Goal: Navigation & Orientation: Go to known website

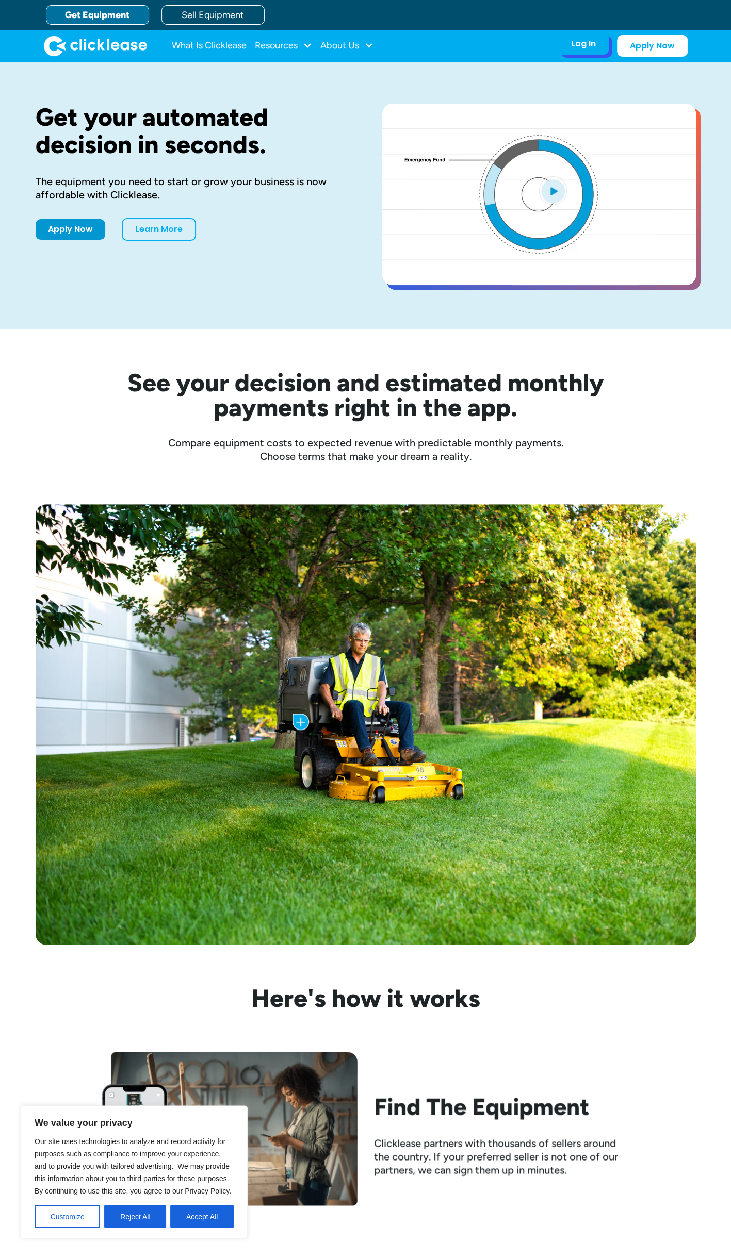
click at [576, 42] on div "Log In" at bounding box center [583, 44] width 25 height 10
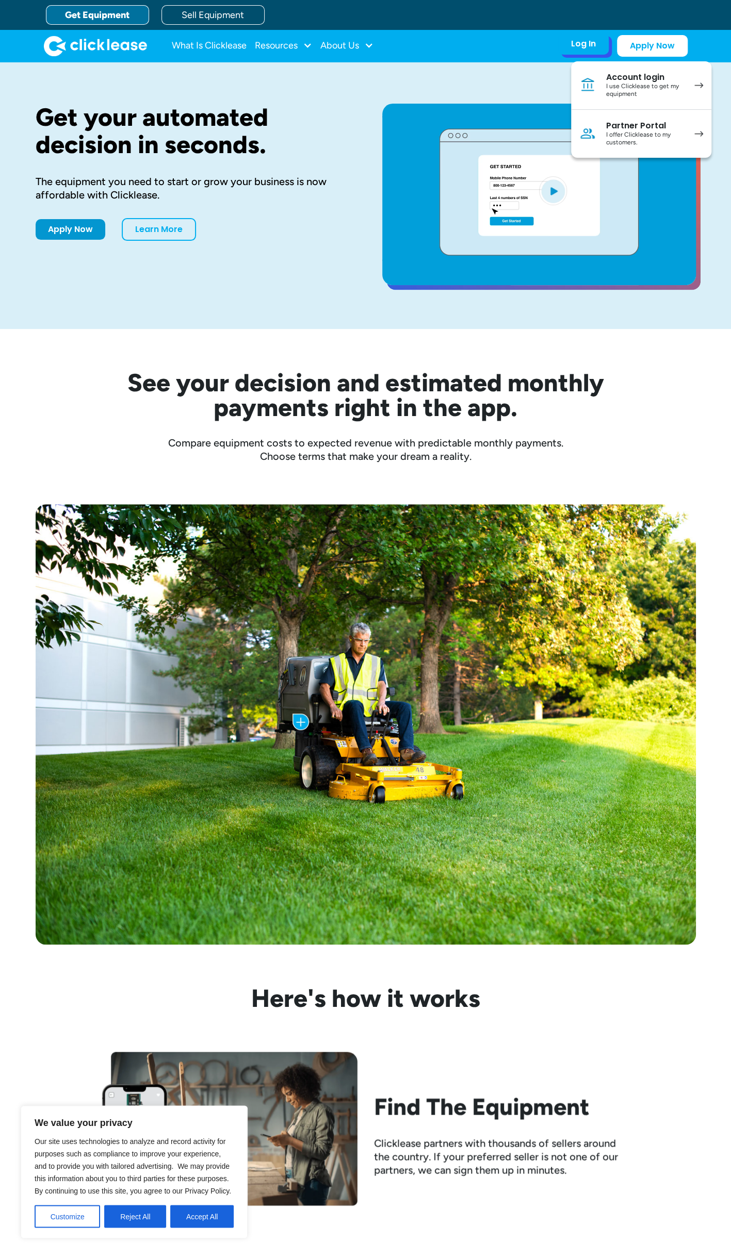
click at [635, 77] on div "Account login" at bounding box center [645, 77] width 78 height 10
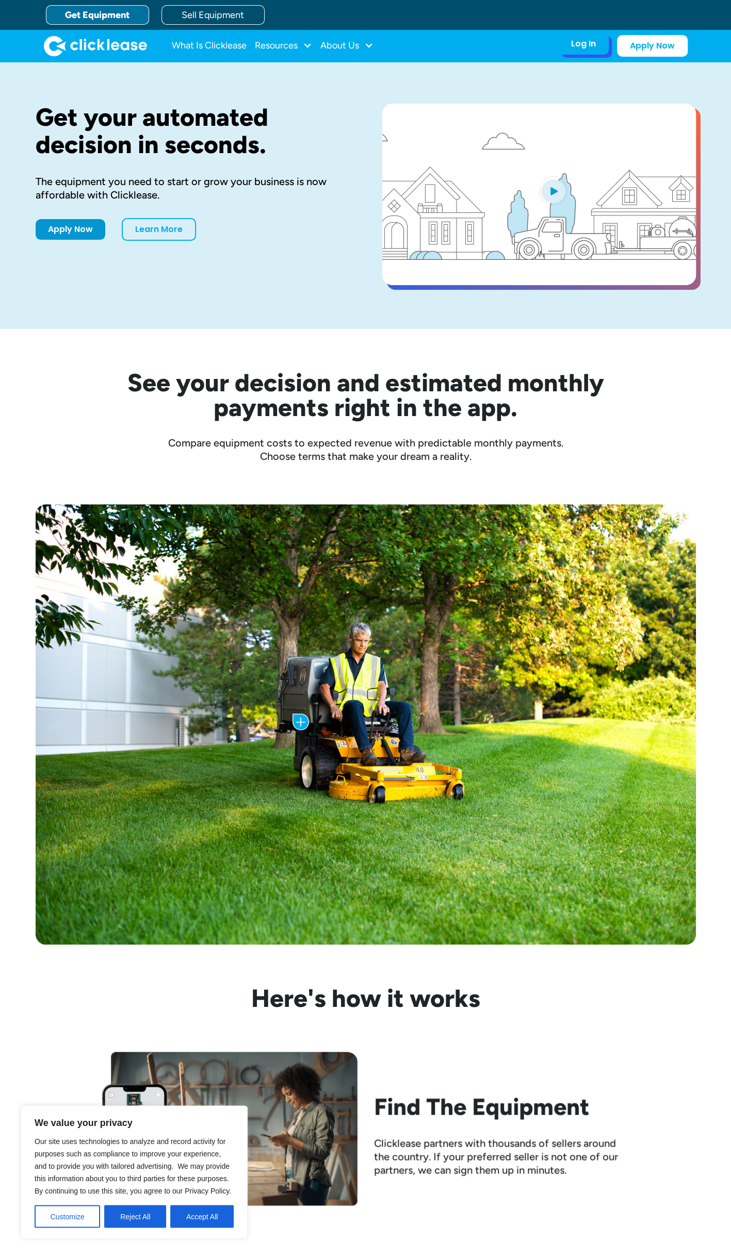
click at [568, 42] on div "Log In Account login I use Clicklease to get my equipment Partner Portal I offe…" at bounding box center [583, 44] width 51 height 22
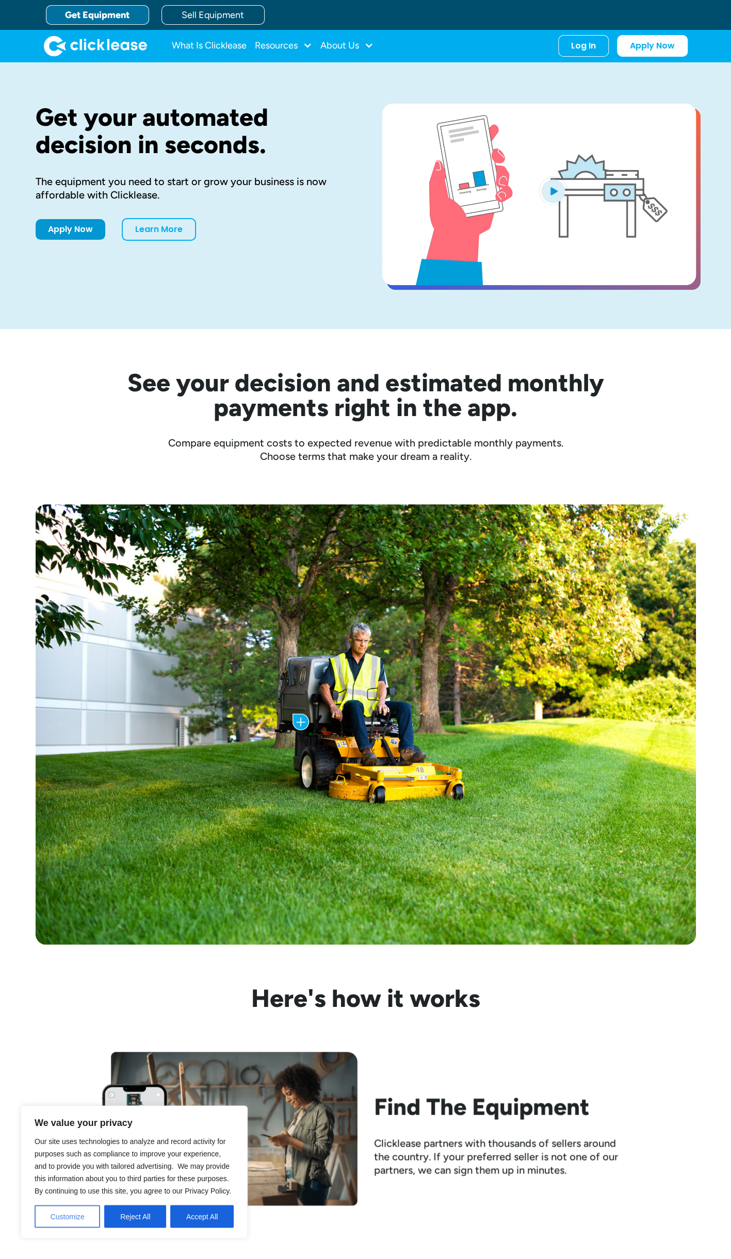
click at [68, 1213] on button "Customize" at bounding box center [67, 1216] width 65 height 23
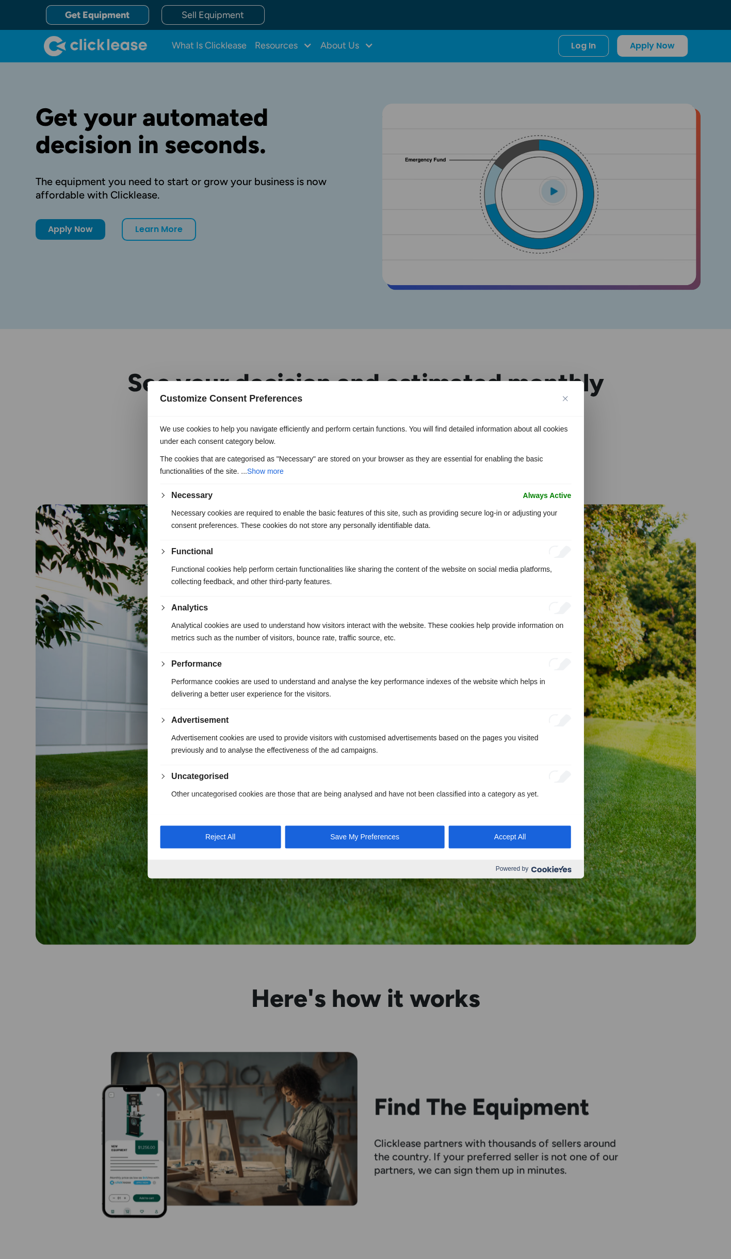
click at [564, 402] on button "Close" at bounding box center [565, 398] width 12 height 12
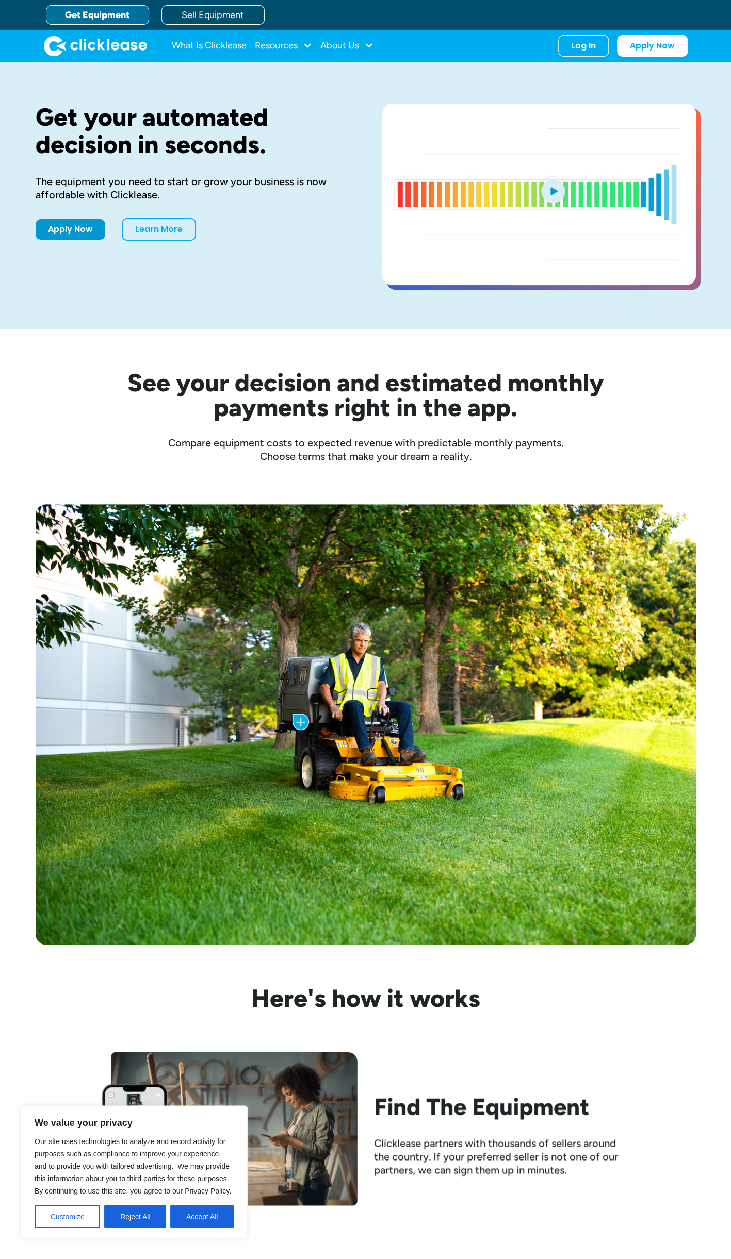
click at [159, 1008] on h3 "Here's how it works" at bounding box center [366, 998] width 528 height 25
